Goal: Transaction & Acquisition: Download file/media

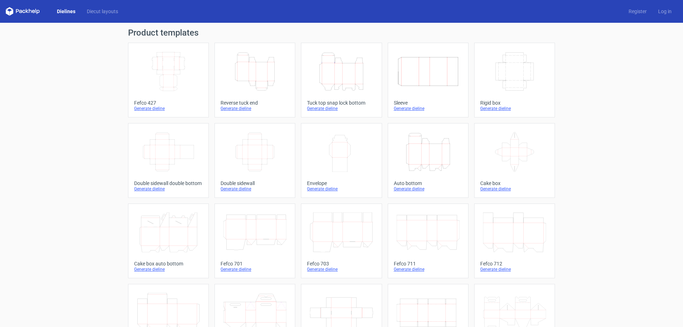
click at [324, 104] on div "Tuck top snap lock bottom" at bounding box center [341, 103] width 69 height 6
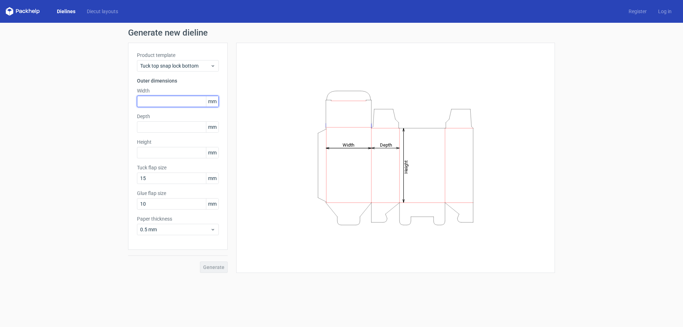
click at [180, 105] on input "text" at bounding box center [178, 101] width 82 height 11
type input "115"
type input "145"
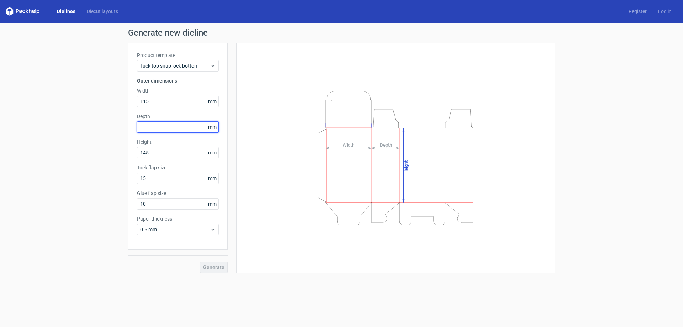
click at [154, 132] on input "text" at bounding box center [178, 126] width 82 height 11
type input "65"
click at [222, 265] on span "Generate" at bounding box center [213, 267] width 21 height 5
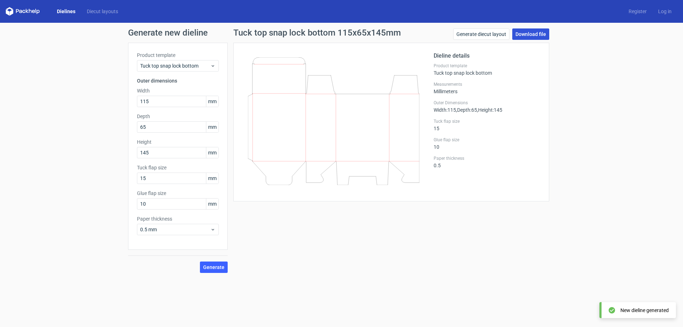
click at [541, 31] on link "Download file" at bounding box center [531, 33] width 37 height 11
